Goal: Information Seeking & Learning: Learn about a topic

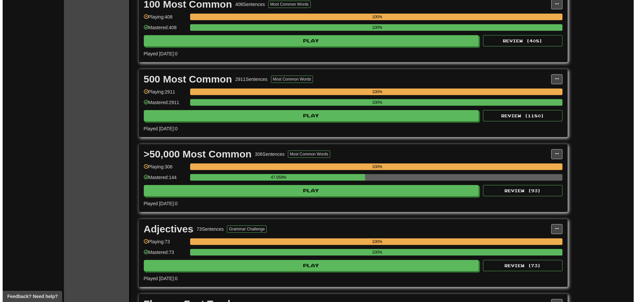
scroll to position [199, 0]
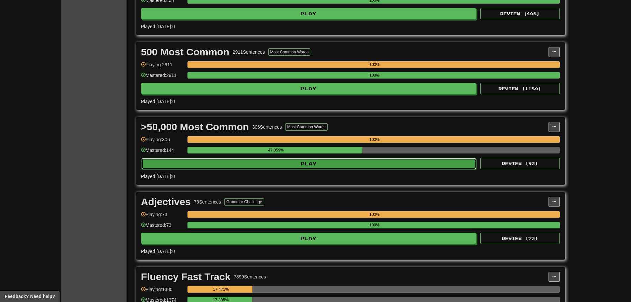
click at [359, 164] on button "Play" at bounding box center [308, 163] width 335 height 11
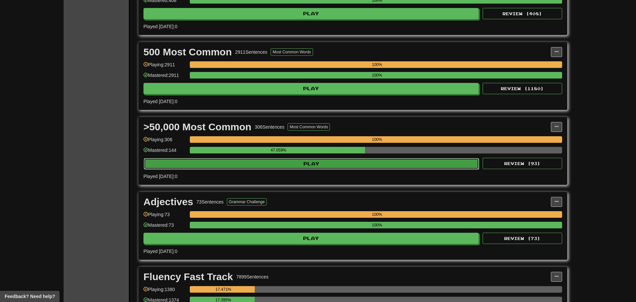
select select "**"
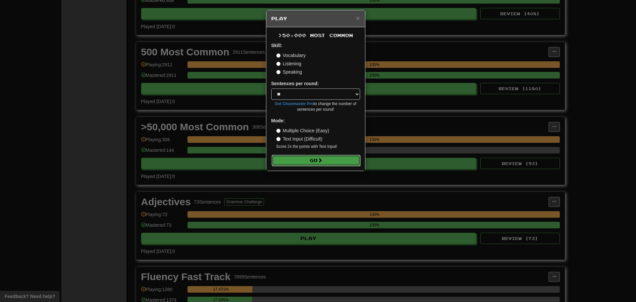
click at [336, 163] on button "Go" at bounding box center [316, 160] width 89 height 11
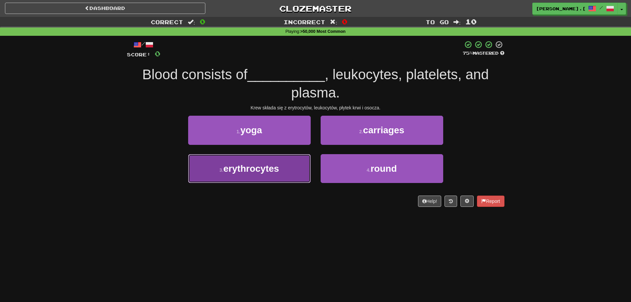
click at [257, 175] on button "3 . erythrocytes" at bounding box center [249, 168] width 123 height 29
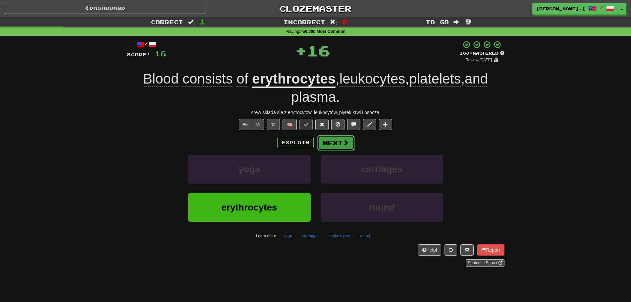
click at [332, 145] on button "Next" at bounding box center [335, 142] width 37 height 15
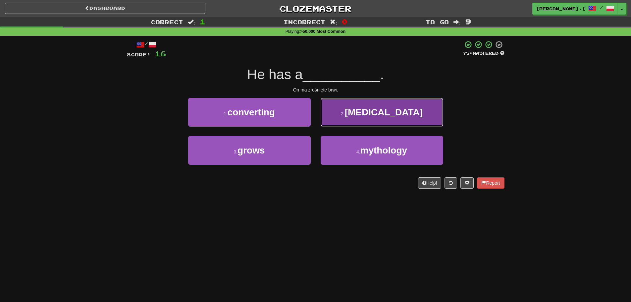
click at [390, 110] on span "[MEDICAL_DATA]" at bounding box center [384, 112] width 78 height 10
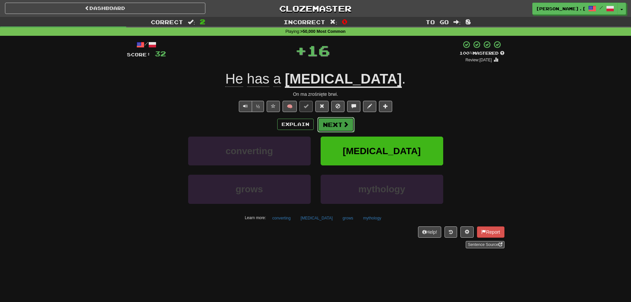
click at [339, 122] on button "Next" at bounding box center [335, 124] width 37 height 15
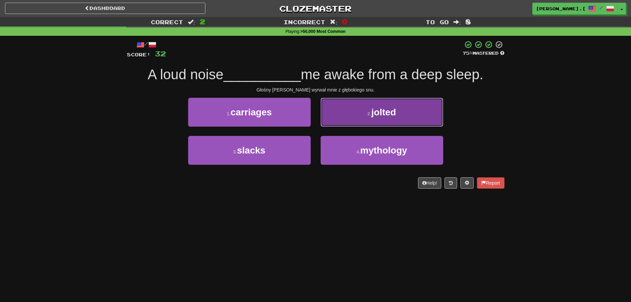
click at [346, 120] on button "2 . jolted" at bounding box center [382, 112] width 123 height 29
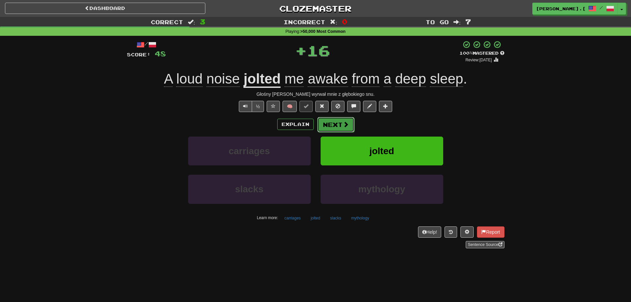
click at [329, 125] on button "Next" at bounding box center [335, 124] width 37 height 15
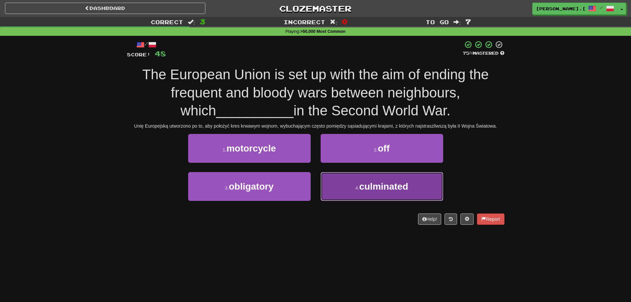
click at [361, 187] on span "culminated" at bounding box center [383, 186] width 49 height 10
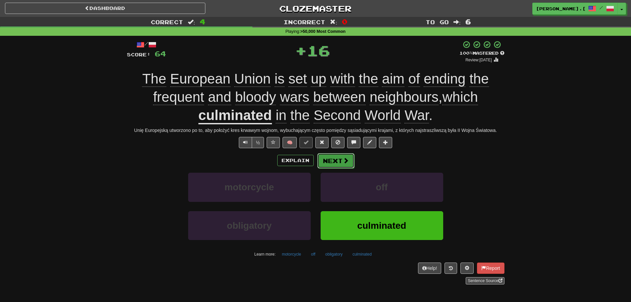
click at [338, 164] on button "Next" at bounding box center [335, 160] width 37 height 15
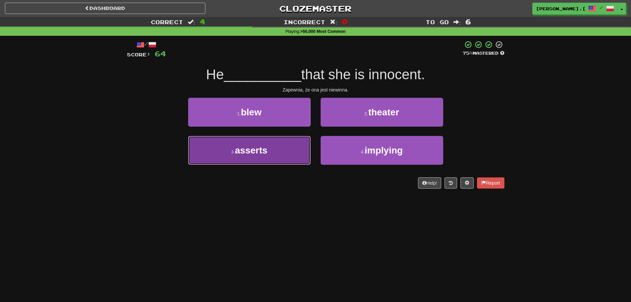
click at [267, 154] on span "asserts" at bounding box center [251, 150] width 32 height 10
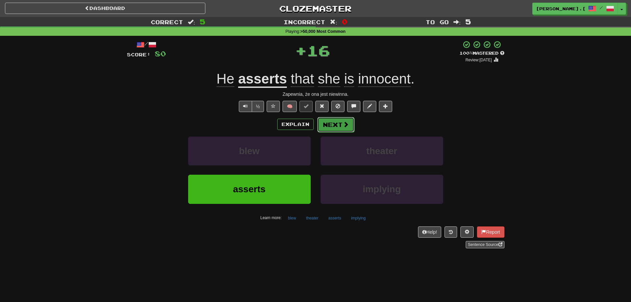
click at [329, 124] on button "Next" at bounding box center [335, 124] width 37 height 15
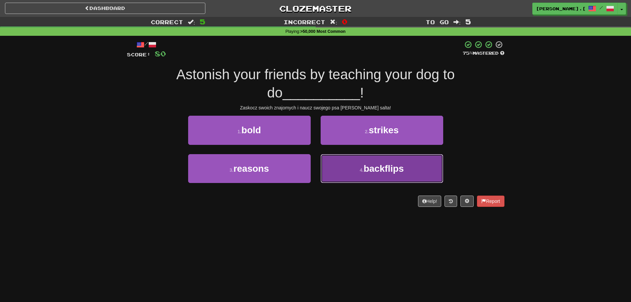
click at [358, 170] on button "4 . backflips" at bounding box center [382, 168] width 123 height 29
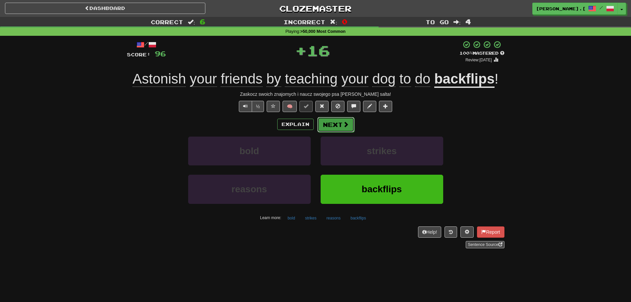
click at [340, 127] on button "Next" at bounding box center [335, 124] width 37 height 15
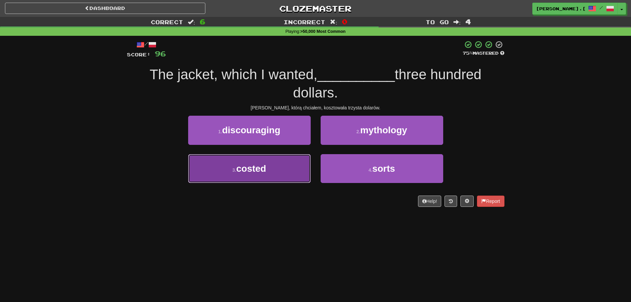
click at [238, 174] on button "3 . costed" at bounding box center [249, 168] width 123 height 29
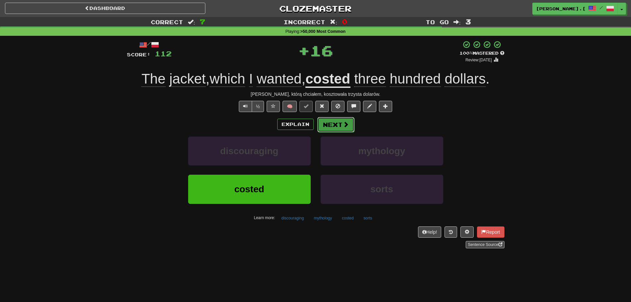
click at [343, 127] on span at bounding box center [346, 124] width 6 height 6
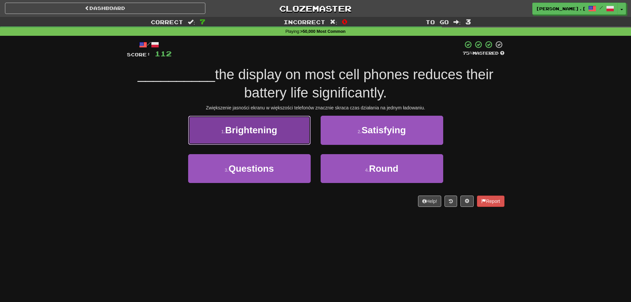
click at [284, 135] on button "1 . Brightening" at bounding box center [249, 130] width 123 height 29
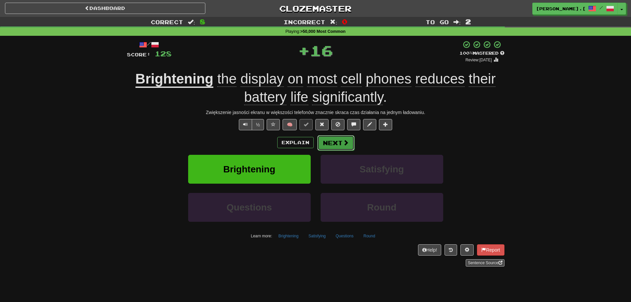
click at [340, 140] on button "Next" at bounding box center [335, 142] width 37 height 15
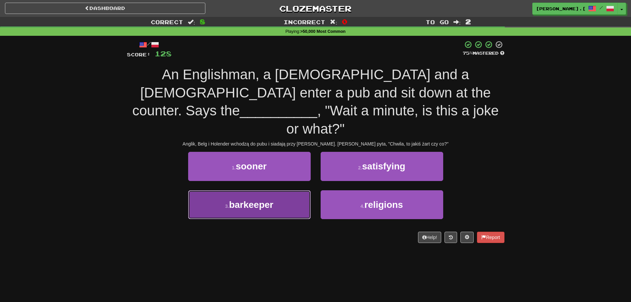
click at [272, 199] on span "barkeeper" at bounding box center [251, 204] width 44 height 10
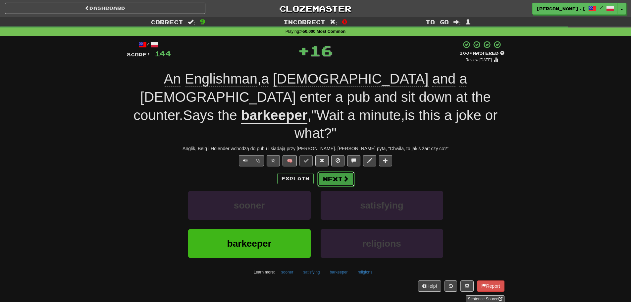
click at [328, 171] on button "Next" at bounding box center [335, 178] width 37 height 15
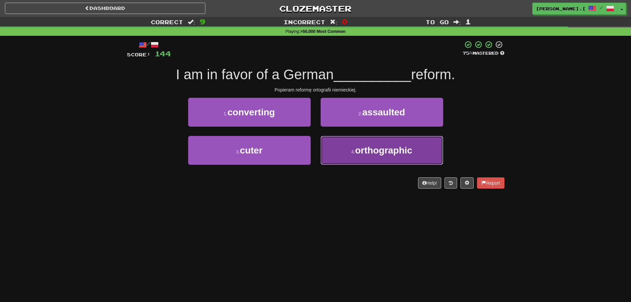
click at [376, 157] on button "4 . orthographic" at bounding box center [382, 150] width 123 height 29
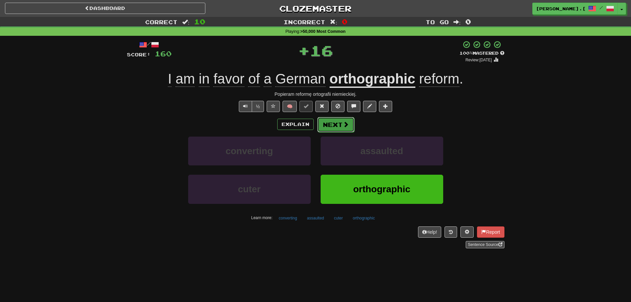
click at [345, 124] on span at bounding box center [346, 124] width 6 height 6
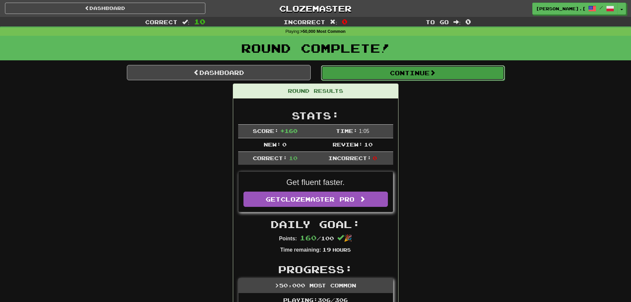
click at [419, 70] on button "Continue" at bounding box center [413, 72] width 184 height 15
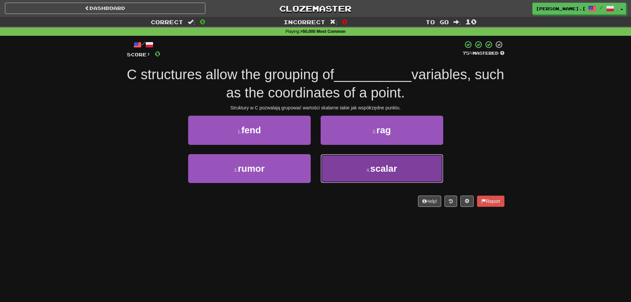
click at [374, 167] on span "scalar" at bounding box center [383, 168] width 27 height 10
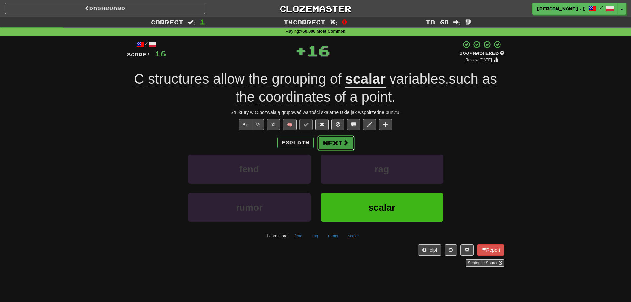
click at [342, 135] on button "Next" at bounding box center [335, 142] width 37 height 15
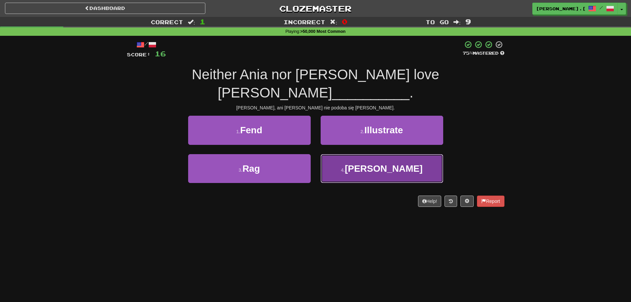
click at [363, 154] on button "4 . Bieber" at bounding box center [382, 168] width 123 height 29
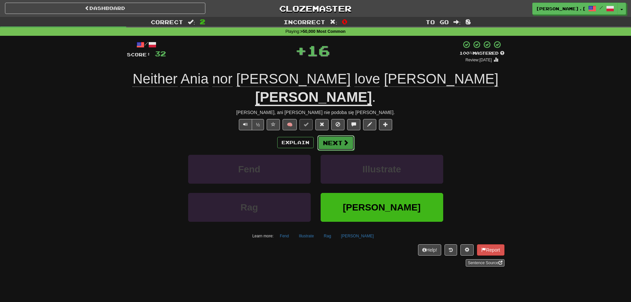
click at [343, 139] on span at bounding box center [346, 142] width 6 height 6
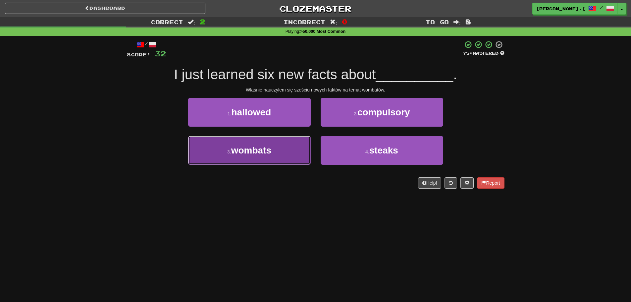
click at [285, 153] on button "3 . [GEOGRAPHIC_DATA]" at bounding box center [249, 150] width 123 height 29
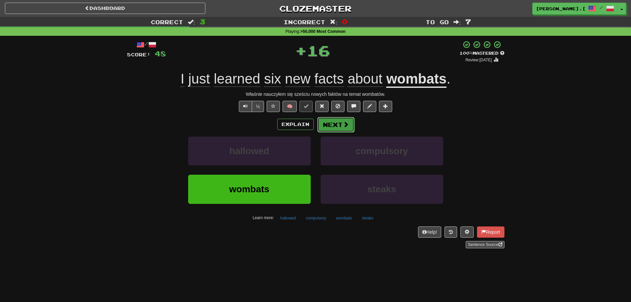
click at [332, 124] on button "Next" at bounding box center [335, 124] width 37 height 15
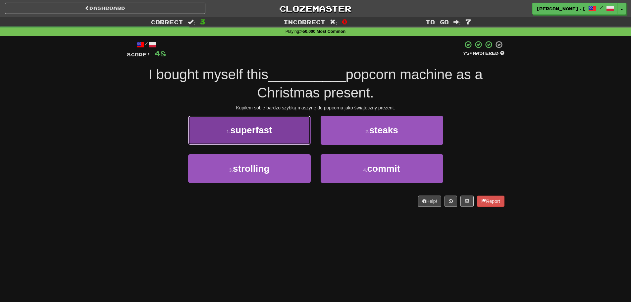
click at [255, 130] on span "superfast" at bounding box center [251, 130] width 42 height 10
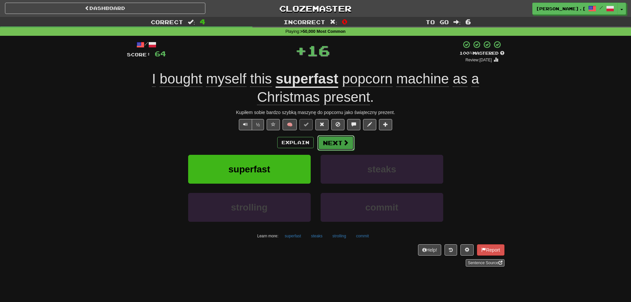
click at [341, 144] on button "Next" at bounding box center [335, 142] width 37 height 15
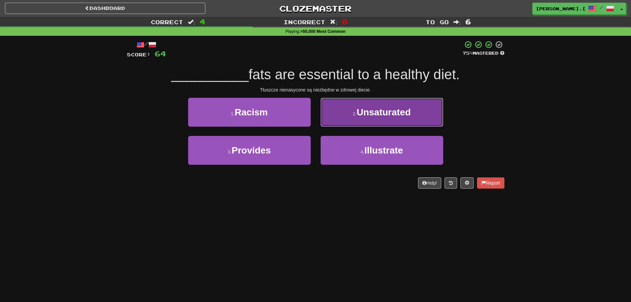
click at [381, 120] on button "2 . Unsaturated" at bounding box center [382, 112] width 123 height 29
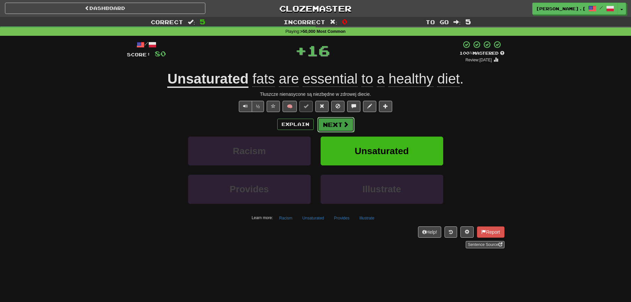
click at [344, 126] on span at bounding box center [346, 124] width 6 height 6
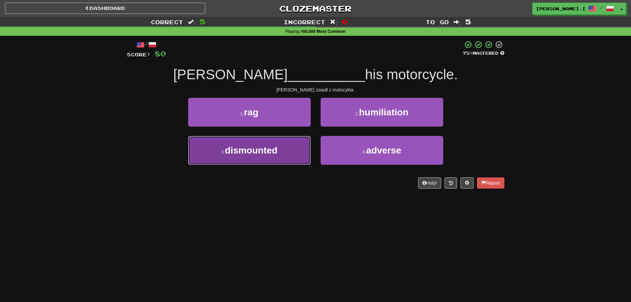
click at [286, 161] on button "3 . dismounted" at bounding box center [249, 150] width 123 height 29
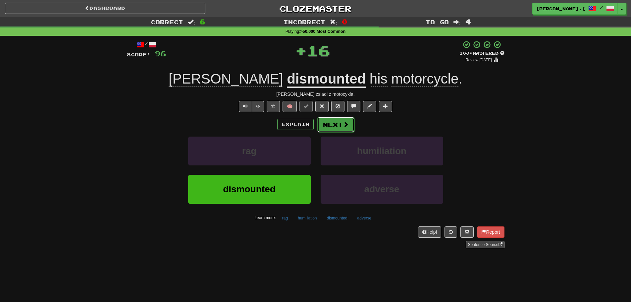
click at [333, 126] on button "Next" at bounding box center [335, 124] width 37 height 15
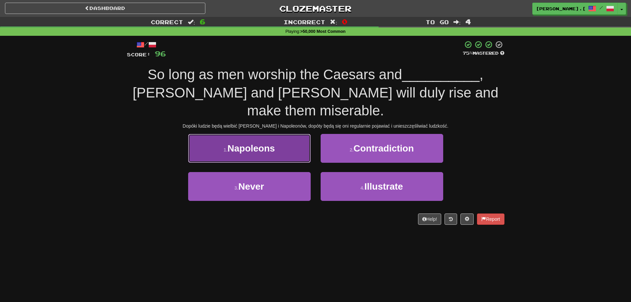
click at [266, 153] on button "1 . Napoleons" at bounding box center [249, 148] width 123 height 29
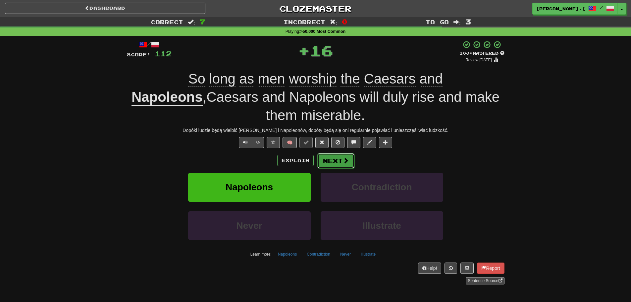
click at [346, 158] on span at bounding box center [346, 160] width 6 height 6
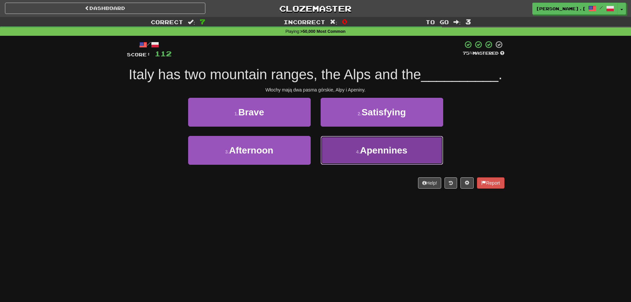
click at [382, 155] on span "Apennines" at bounding box center [383, 150] width 47 height 10
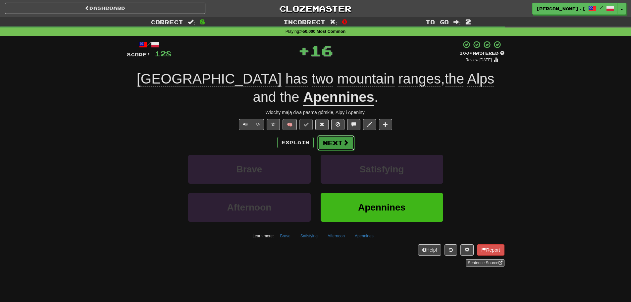
click at [339, 135] on button "Next" at bounding box center [335, 142] width 37 height 15
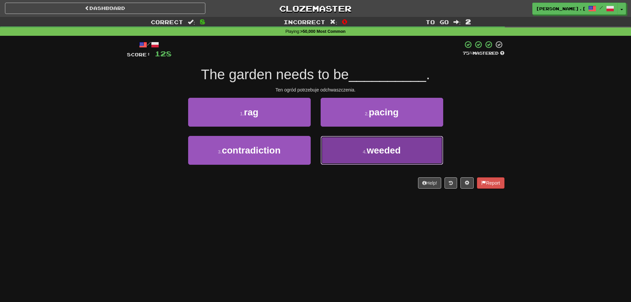
click at [366, 148] on button "4 . weeded" at bounding box center [382, 150] width 123 height 29
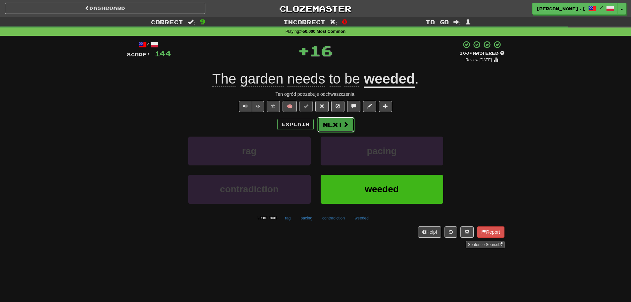
click at [337, 126] on button "Next" at bounding box center [335, 124] width 37 height 15
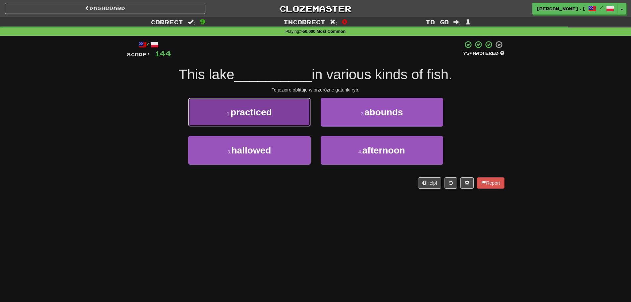
click at [255, 121] on button "1 . practiced" at bounding box center [249, 112] width 123 height 29
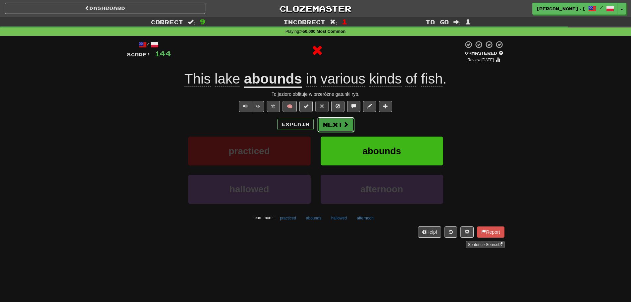
click at [344, 129] on button "Next" at bounding box center [335, 124] width 37 height 15
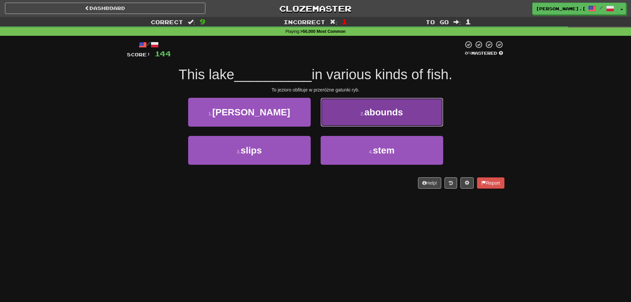
click at [378, 117] on span "abounds" at bounding box center [383, 112] width 39 height 10
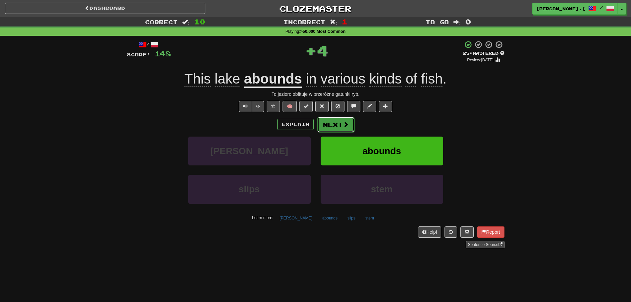
click at [340, 124] on button "Next" at bounding box center [335, 124] width 37 height 15
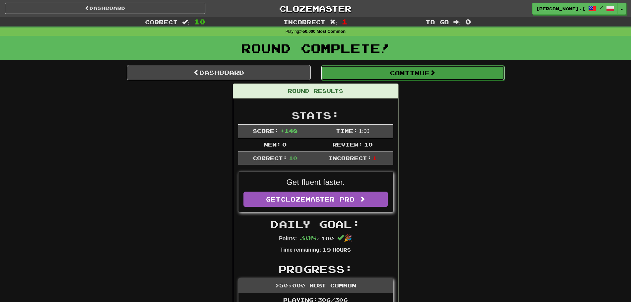
click at [418, 72] on button "Continue" at bounding box center [413, 72] width 184 height 15
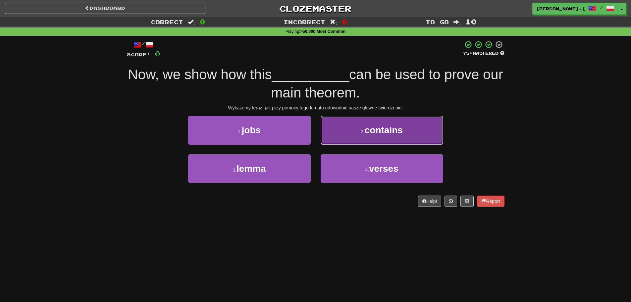
click at [372, 134] on span "contains" at bounding box center [384, 130] width 38 height 10
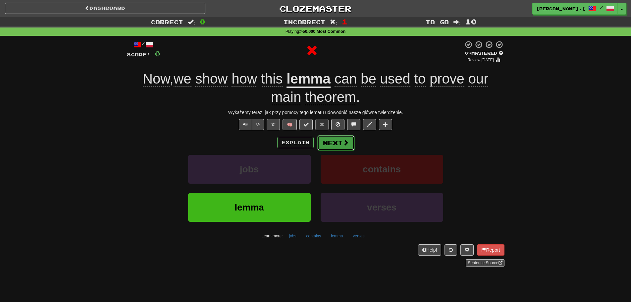
click at [334, 146] on button "Next" at bounding box center [335, 142] width 37 height 15
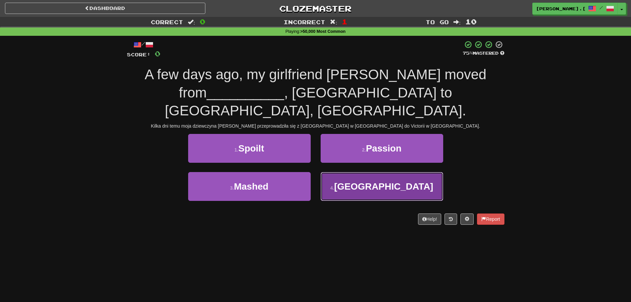
click at [372, 181] on span "[GEOGRAPHIC_DATA]" at bounding box center [383, 186] width 99 height 10
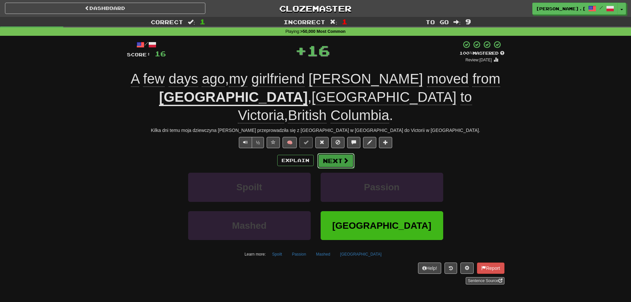
click at [343, 157] on span at bounding box center [346, 160] width 6 height 6
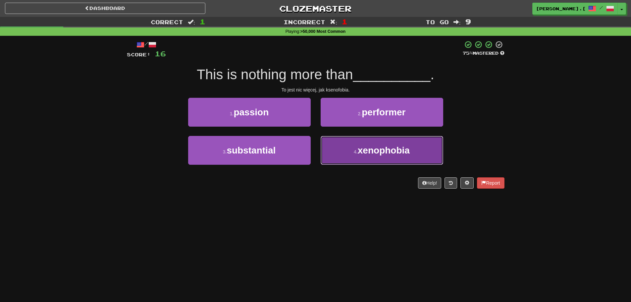
click at [356, 151] on small "4 ." at bounding box center [356, 151] width 4 height 5
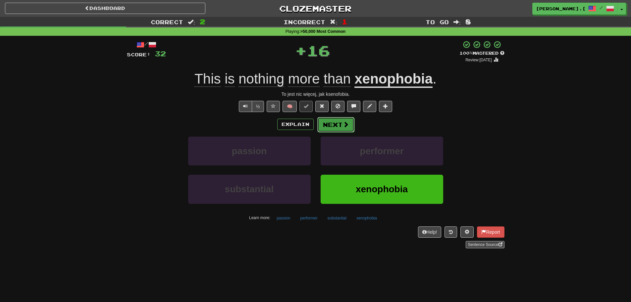
click at [339, 127] on button "Next" at bounding box center [335, 124] width 37 height 15
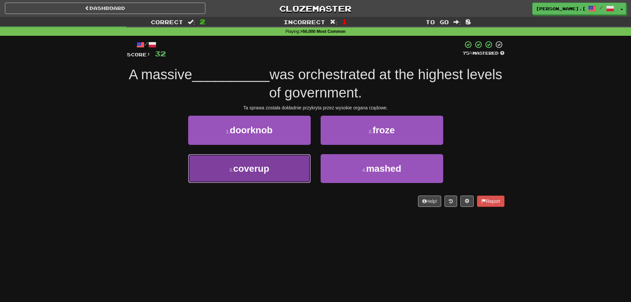
click at [284, 173] on button "3 . coverup" at bounding box center [249, 168] width 123 height 29
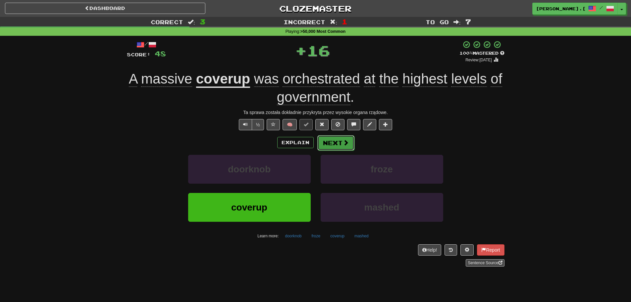
click at [332, 147] on button "Next" at bounding box center [335, 142] width 37 height 15
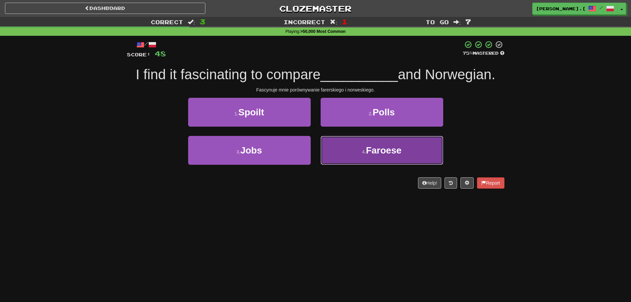
click at [373, 155] on button "4 . Faroese" at bounding box center [382, 150] width 123 height 29
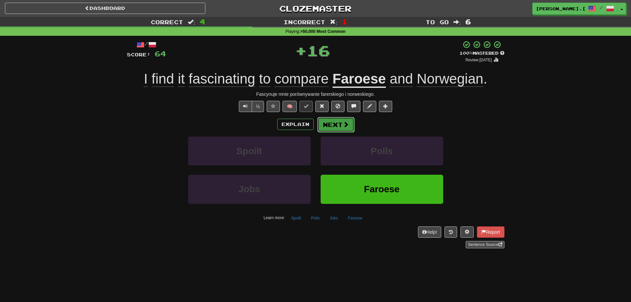
click at [338, 129] on button "Next" at bounding box center [335, 124] width 37 height 15
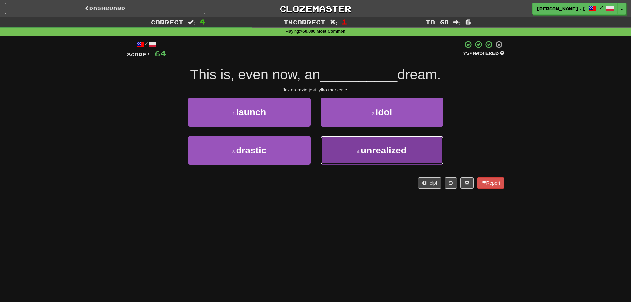
click at [363, 153] on span "unrealized" at bounding box center [384, 150] width 46 height 10
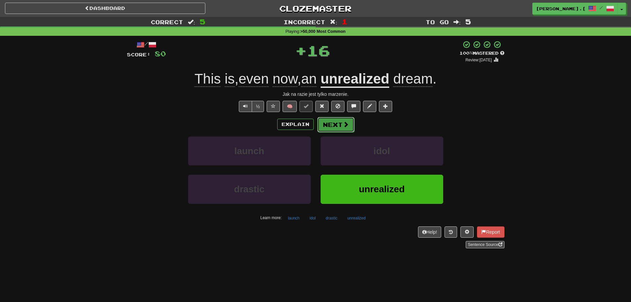
click at [334, 127] on button "Next" at bounding box center [335, 124] width 37 height 15
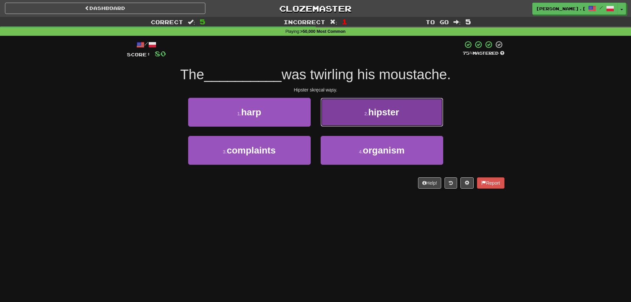
click at [387, 114] on span "hipster" at bounding box center [383, 112] width 31 height 10
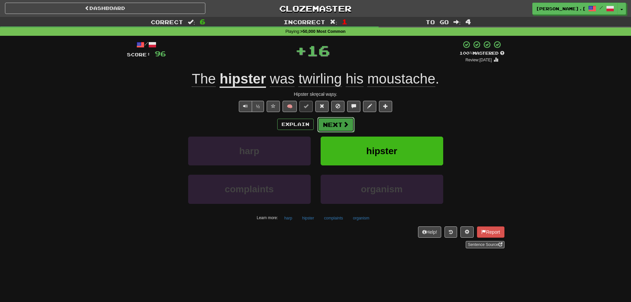
click at [334, 125] on button "Next" at bounding box center [335, 124] width 37 height 15
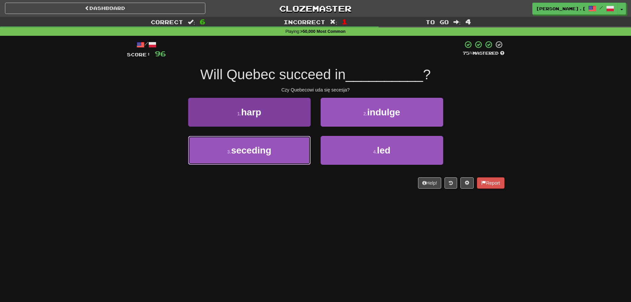
click at [273, 151] on button "3 . seceding" at bounding box center [249, 150] width 123 height 29
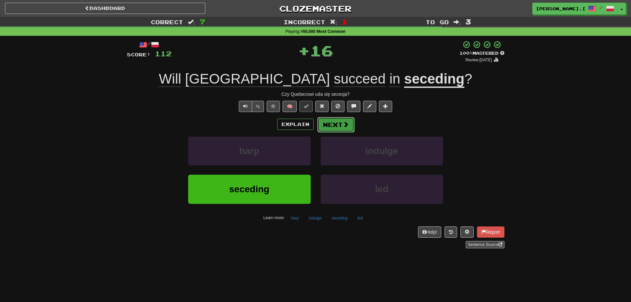
click at [335, 128] on button "Next" at bounding box center [335, 124] width 37 height 15
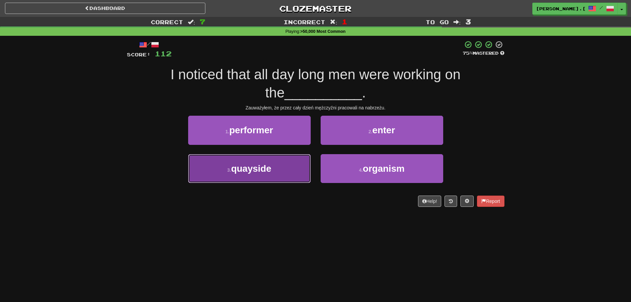
click at [275, 172] on button "3 . [GEOGRAPHIC_DATA]" at bounding box center [249, 168] width 123 height 29
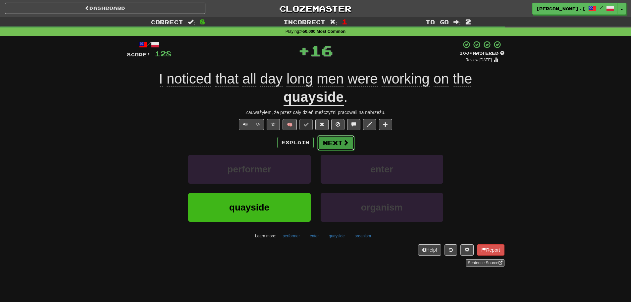
click at [330, 146] on button "Next" at bounding box center [335, 142] width 37 height 15
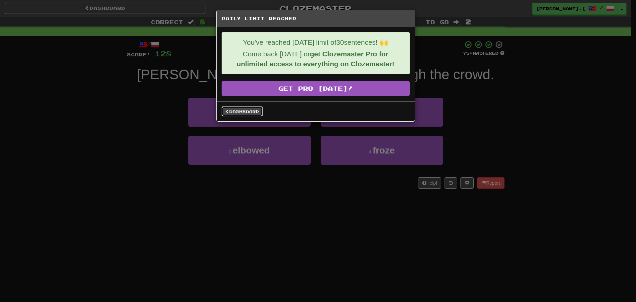
click at [244, 115] on link "Dashboard" at bounding box center [242, 111] width 41 height 10
